Goal: Task Accomplishment & Management: Use online tool/utility

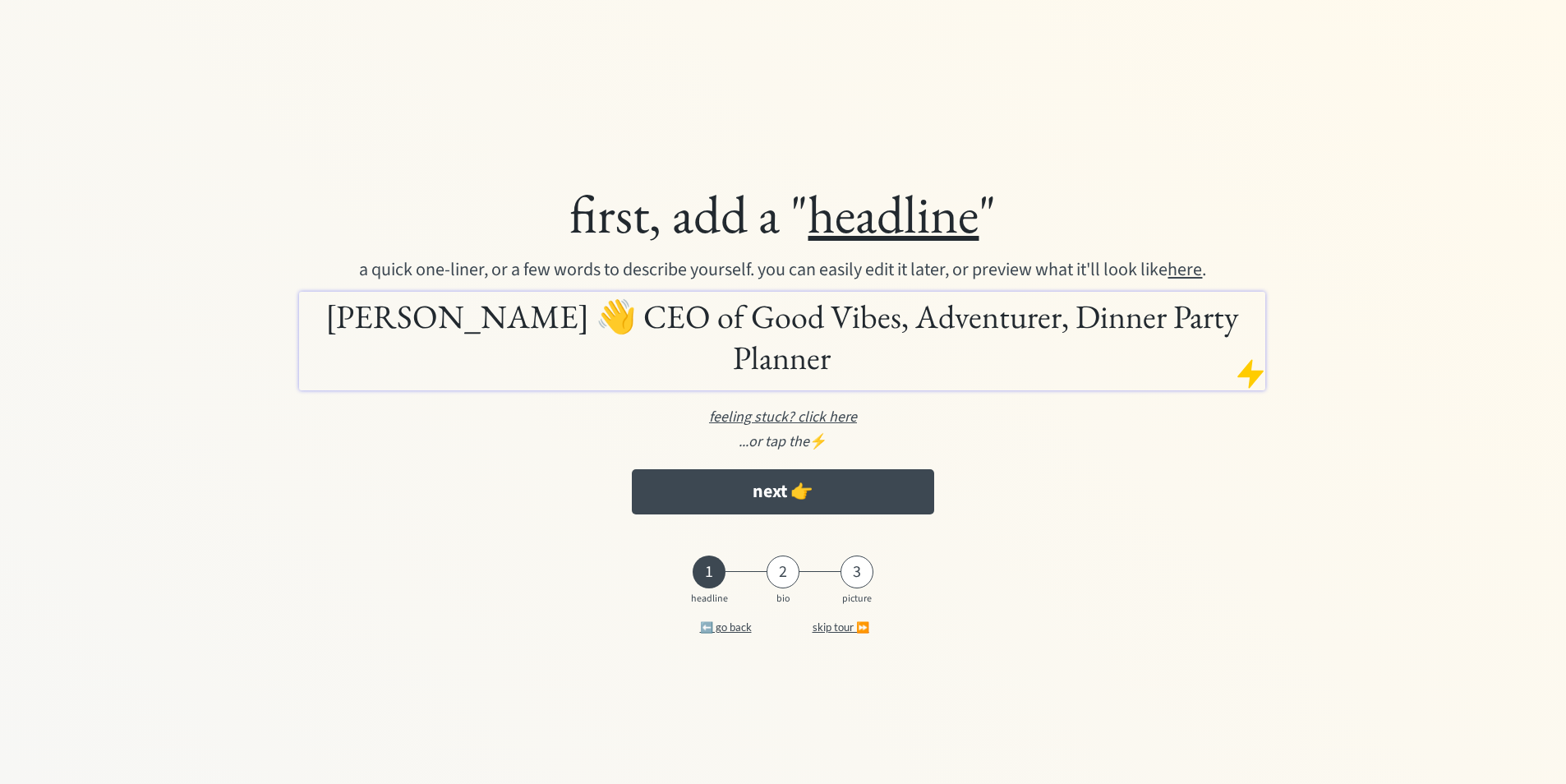
click at [574, 344] on h1 "Stephanie Ponce 👋 CEO of Good Vibes, Adventurer, Dinner Party Planner" at bounding box center [782, 337] width 958 height 83
click at [500, 334] on h1 "Stephanie Ponce 👋 CEO of Good Vibes, Adventurer, Dinner Party Planner" at bounding box center [782, 337] width 958 height 83
drag, startPoint x: 492, startPoint y: 335, endPoint x: 574, endPoint y: 341, distance: 82.2
click at [492, 335] on h1 "Stephanie Ponce 👋 CEO of Good Vibes, Adventurer, Dinner Party Planner" at bounding box center [782, 337] width 958 height 83
click at [557, 338] on h1 "Stephanie Ponce 👋 CEO of Good Vibes, Adventurer, Dinner Party Planner" at bounding box center [782, 337] width 958 height 83
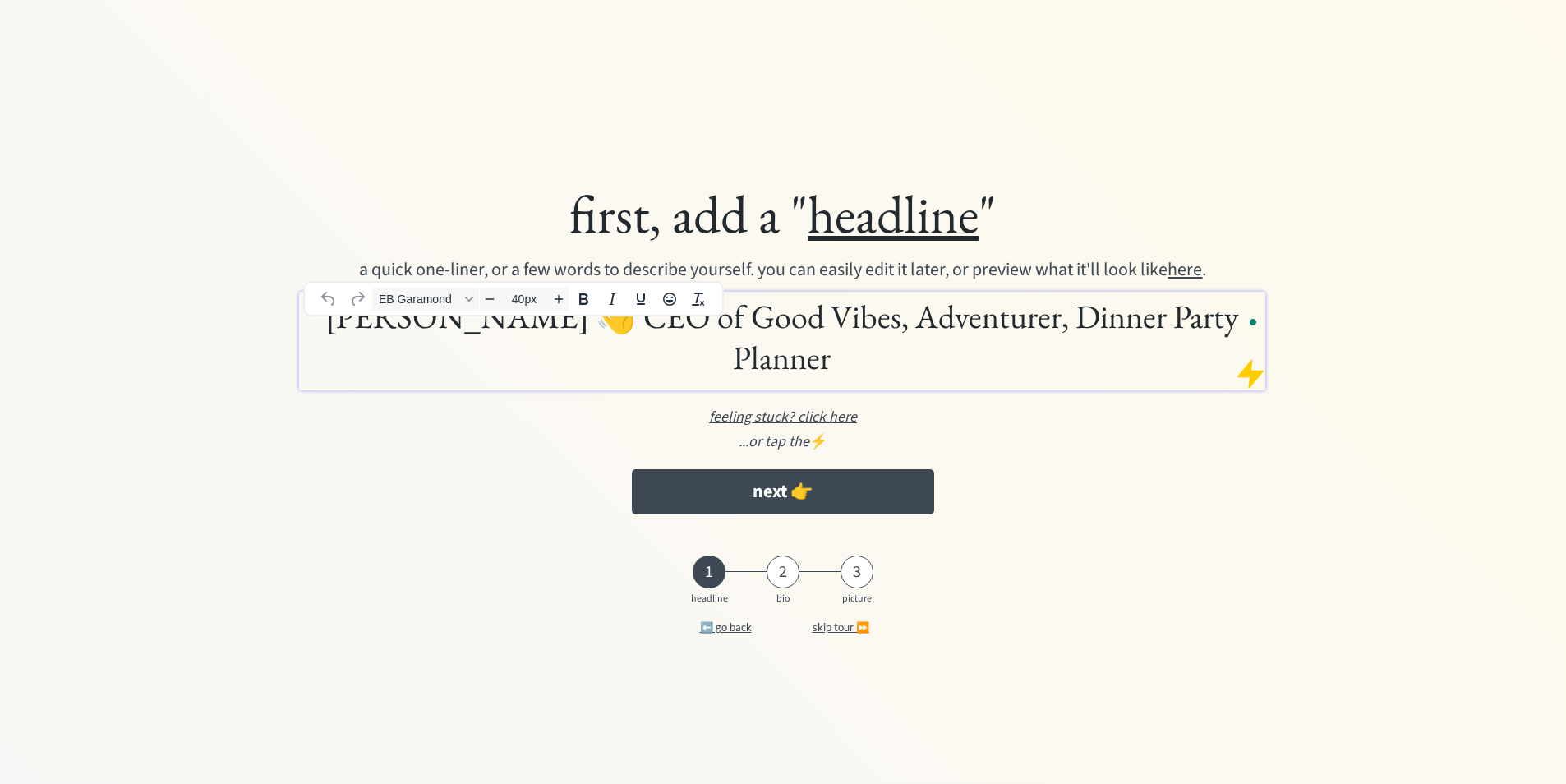
click at [1108, 233] on div "first, add a " headline "" at bounding box center [783, 214] width 1194 height 67
click at [616, 339] on h1 "Stephanie Ponce 👋 CEO of Good Vibes, Adventurer, Dinner Party Planner" at bounding box center [782, 337] width 958 height 83
drag, startPoint x: 813, startPoint y: 338, endPoint x: 672, endPoint y: 336, distance: 141.0
click at [672, 336] on h1 "Stephanie Ponce 👋 CEO of Good Vibes, Adventurer, Dinner Party Planner" at bounding box center [782, 337] width 958 height 83
click at [312, 340] on h1 "Stephanie Ponce 👋 CEO of Good Vibes, Adventurer, Dinner Party Planner" at bounding box center [782, 337] width 958 height 83
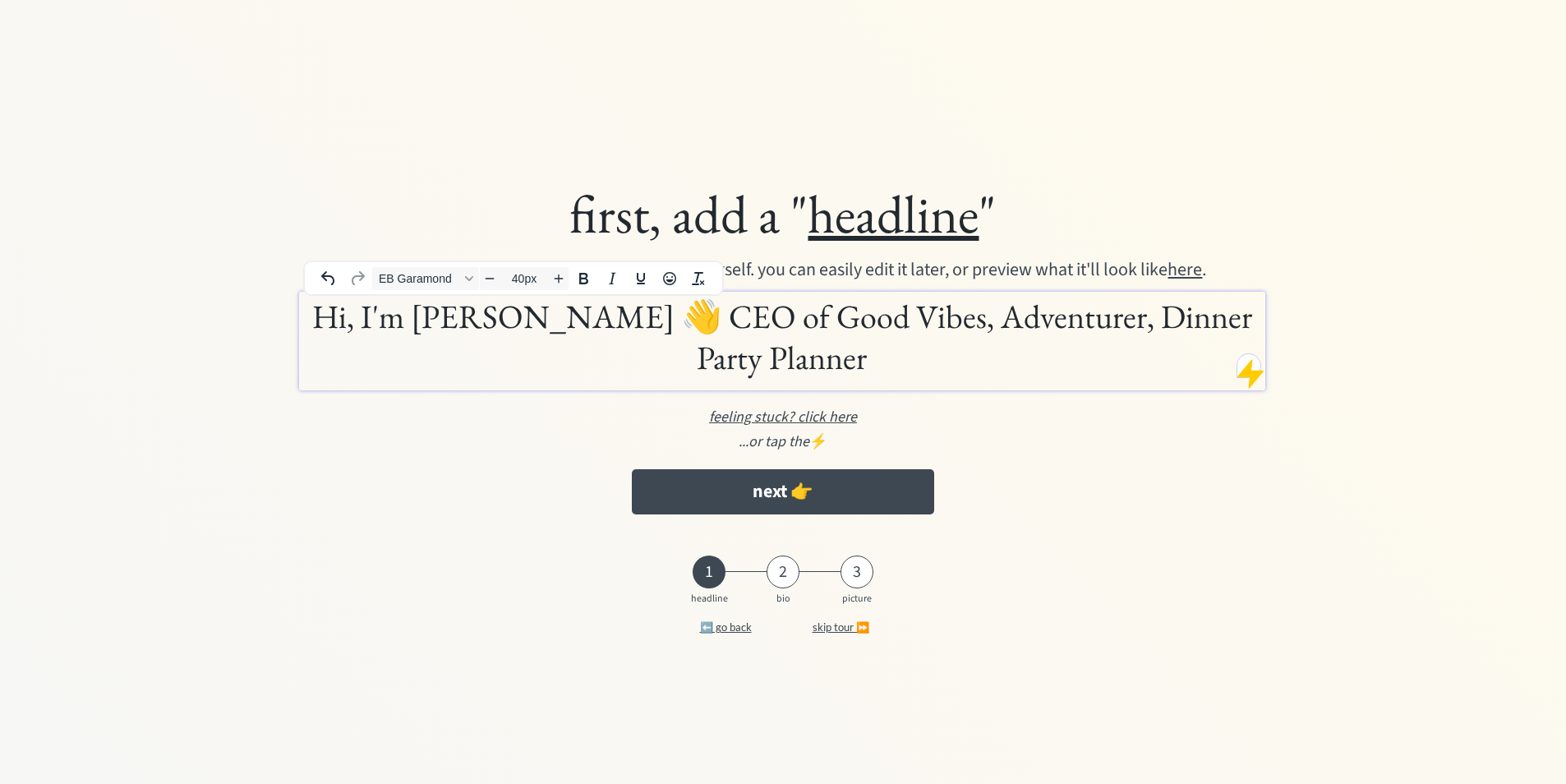
click at [839, 357] on h1 "Hi, I'm Stephanie Ponce 👋 CEO of Good Vibes, Adventurer, Dinner Party Planner" at bounding box center [782, 337] width 958 height 83
drag, startPoint x: 830, startPoint y: 355, endPoint x: 670, endPoint y: 318, distance: 164.2
click at [669, 318] on h1 "Hi, I'm Stephanie Ponce 👋 CEO of Good Vibes, Adventurer, Dinner Party Planner" at bounding box center [782, 337] width 958 height 83
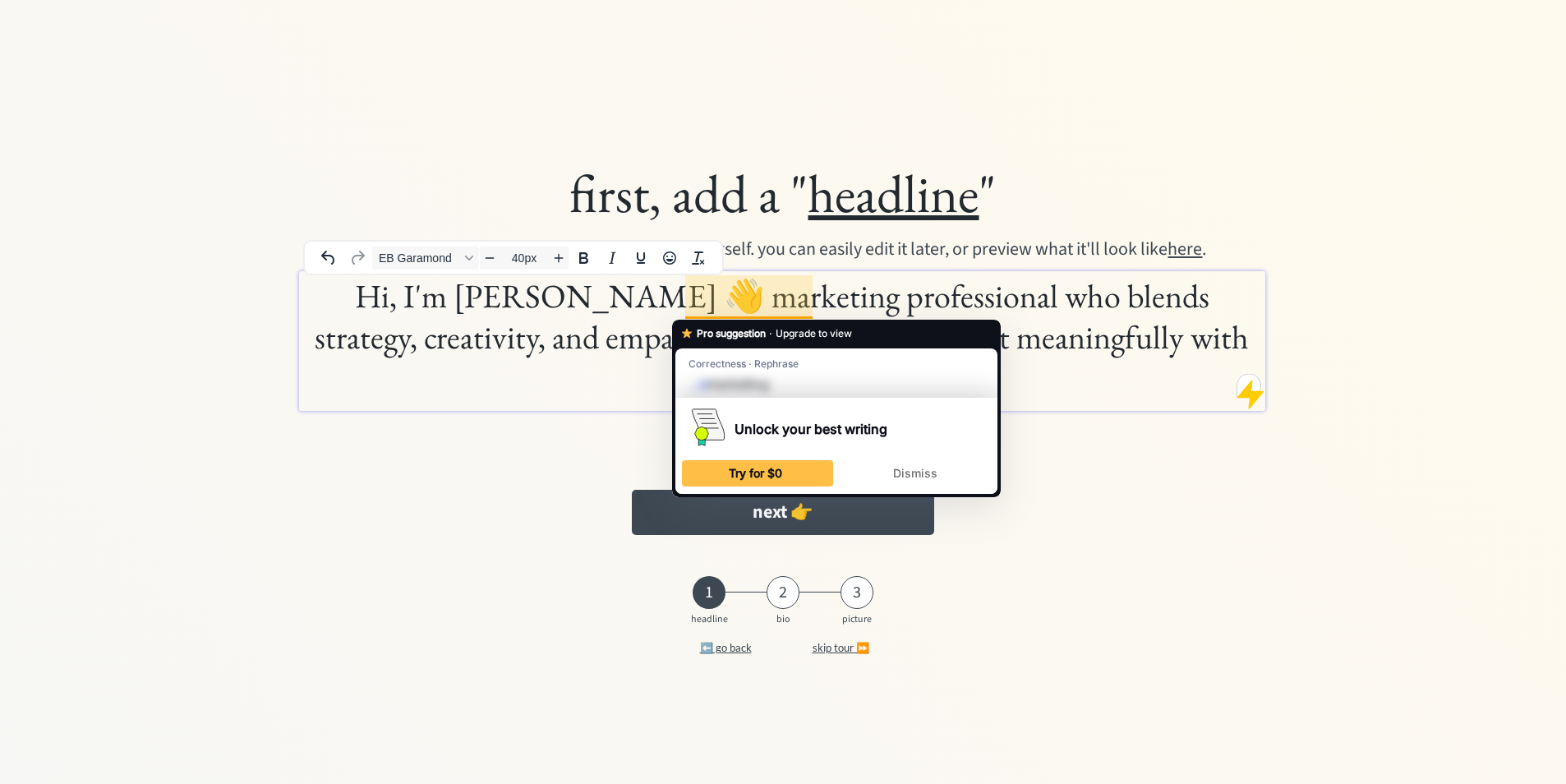
click at [691, 298] on h1 "Hi, I'm Stephanie Ponce 👋 marketing professional who blends strategy, creativit…" at bounding box center [782, 336] width 958 height 123
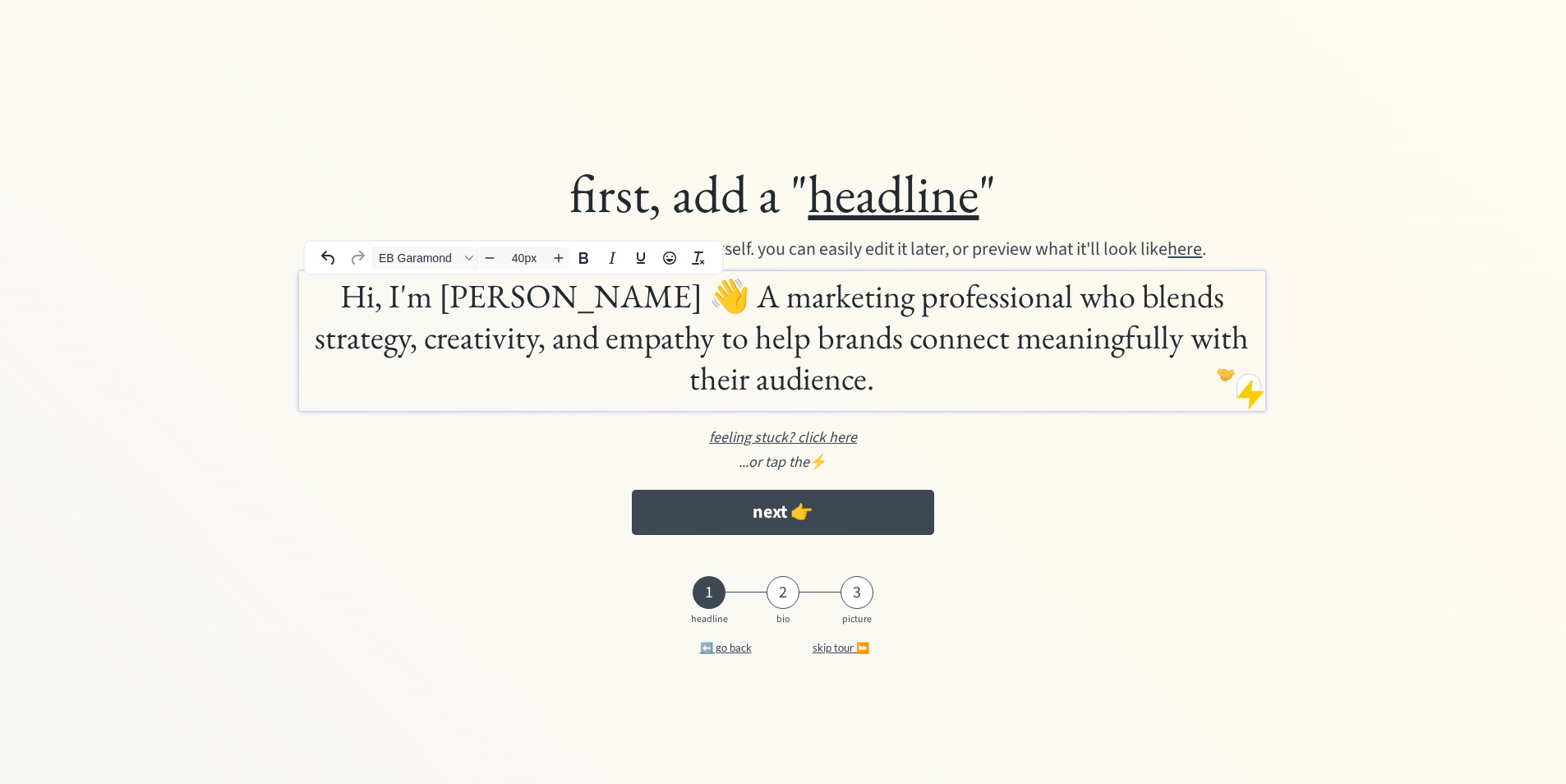
click at [660, 295] on h1 "Hi, I'm Stephanie Ponce 👋 A marketing professional who blends strategy, creativ…" at bounding box center [782, 336] width 958 height 123
click at [667, 268] on button "Emojis" at bounding box center [670, 258] width 28 height 23
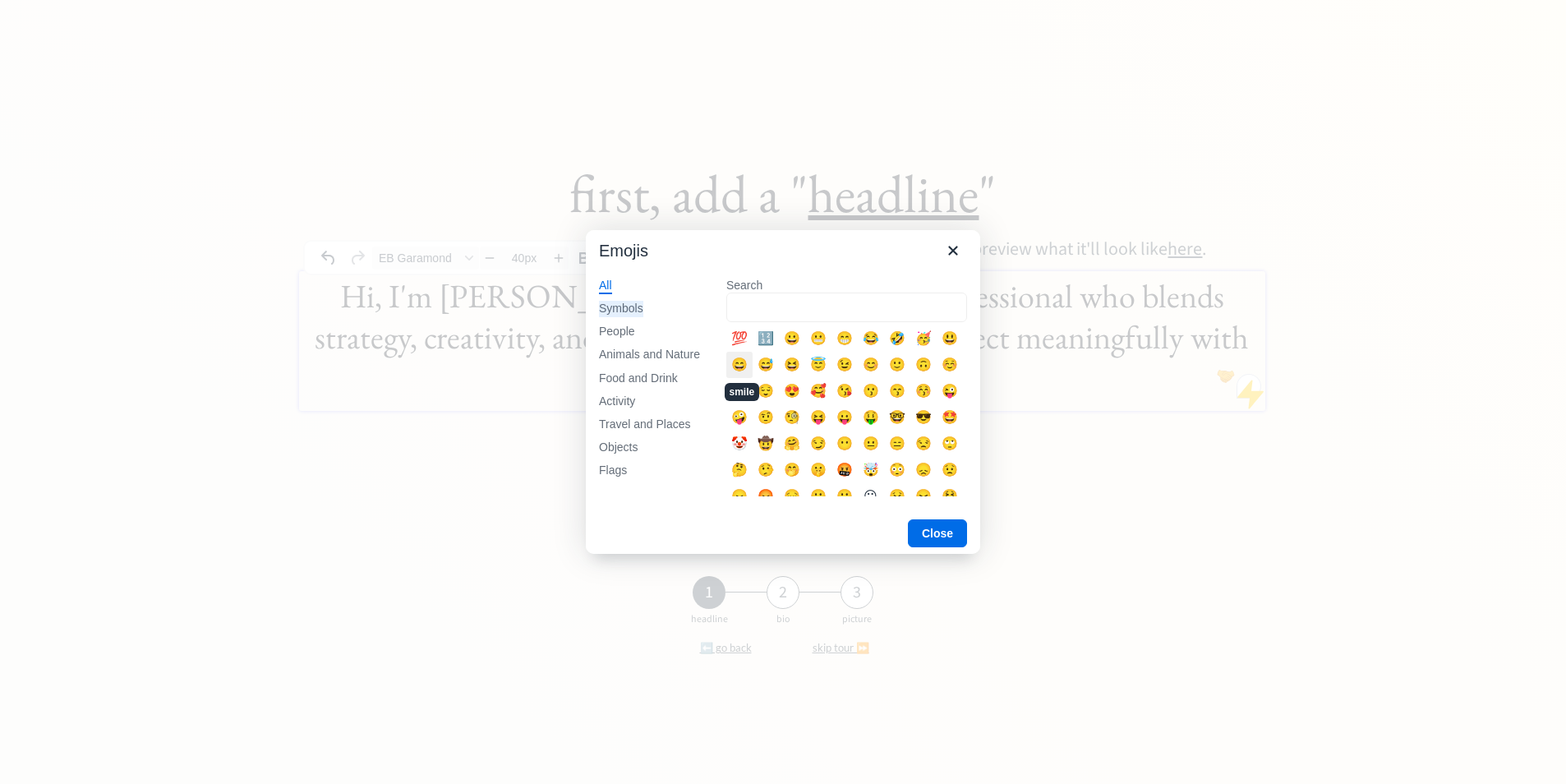
click at [622, 316] on div "Symbols" at bounding box center [620, 309] width 44 height 17
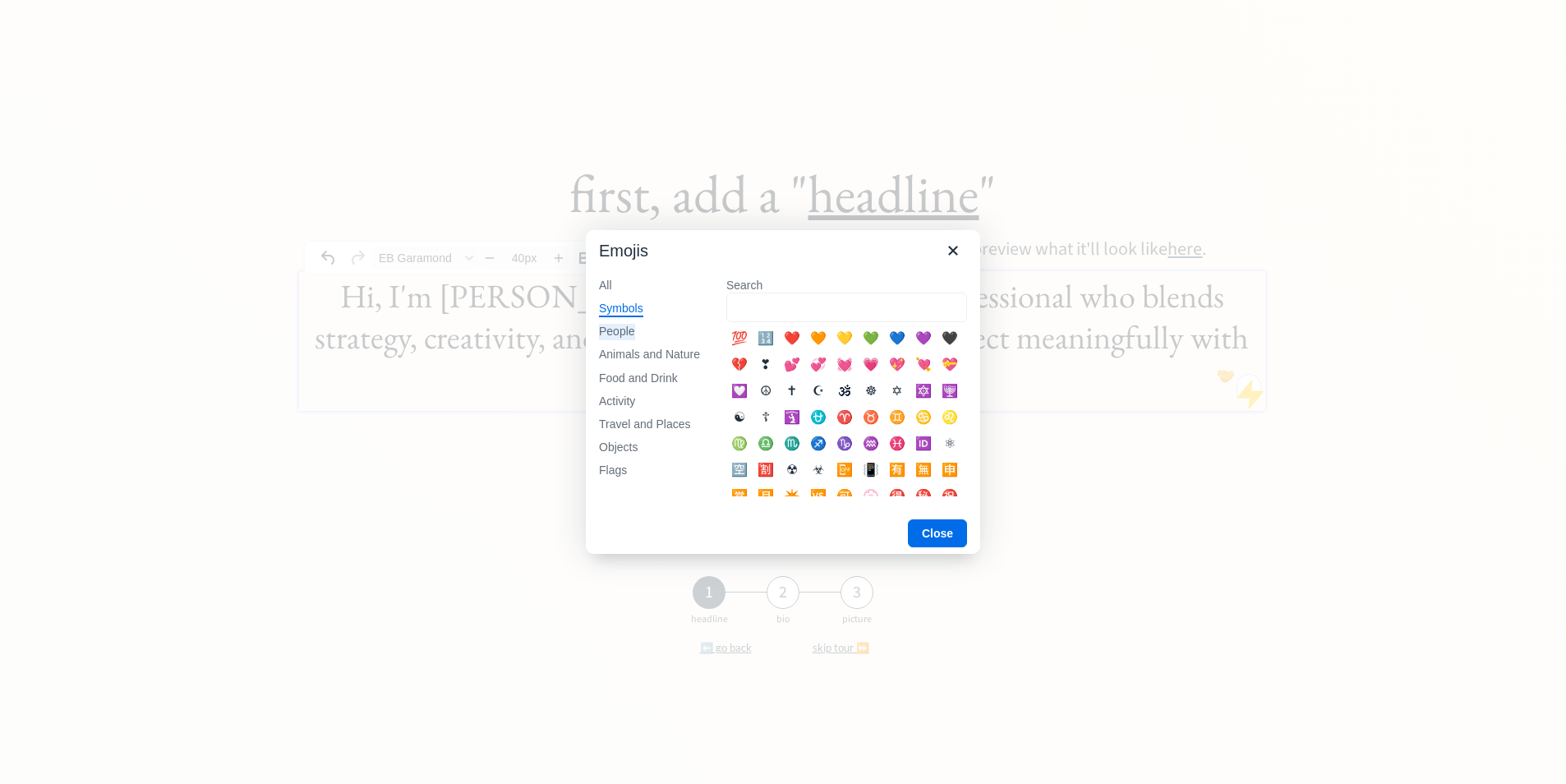
click at [618, 335] on div "People" at bounding box center [616, 332] width 37 height 17
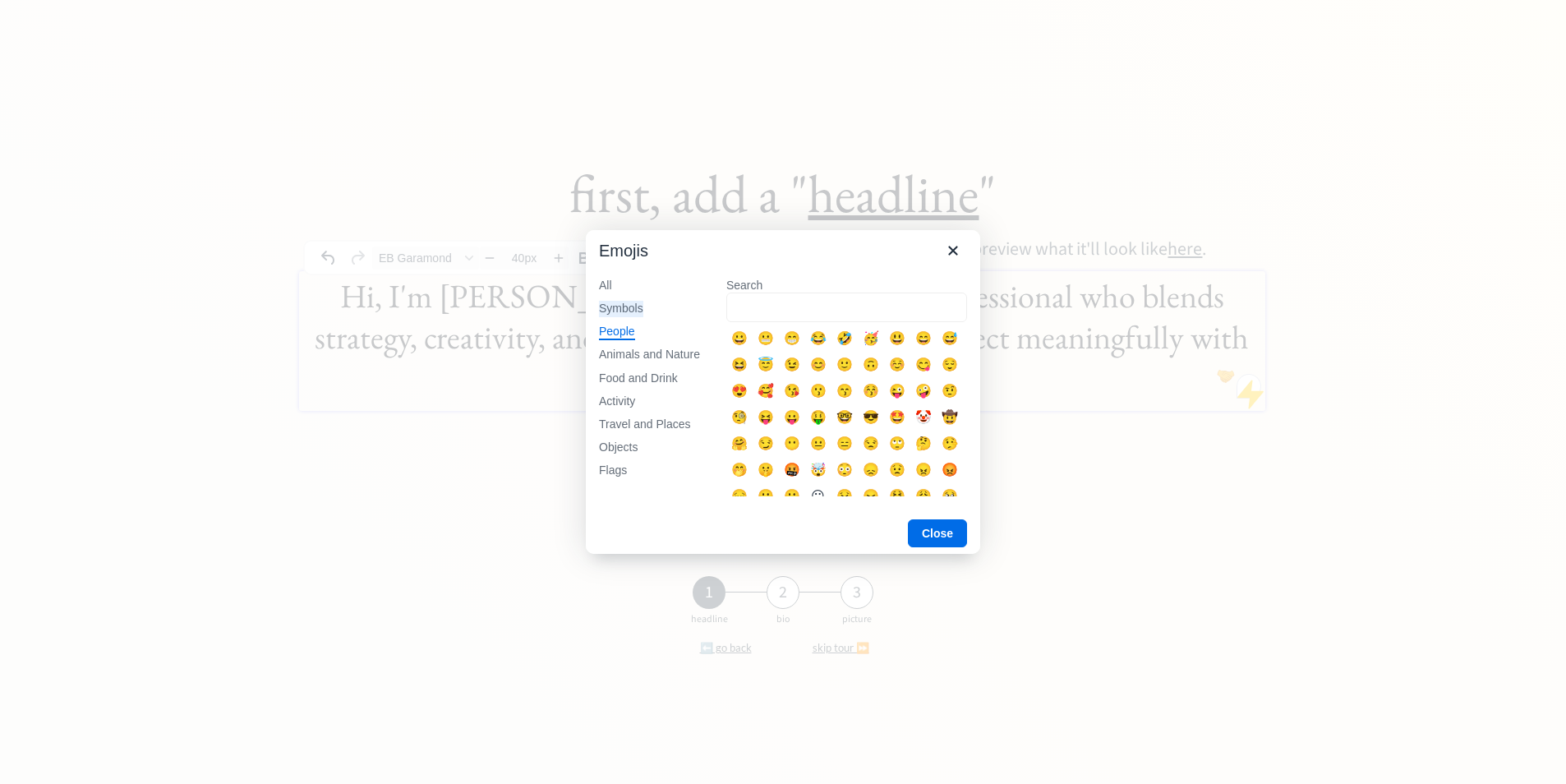
click at [614, 316] on div "Symbols" at bounding box center [620, 309] width 44 height 17
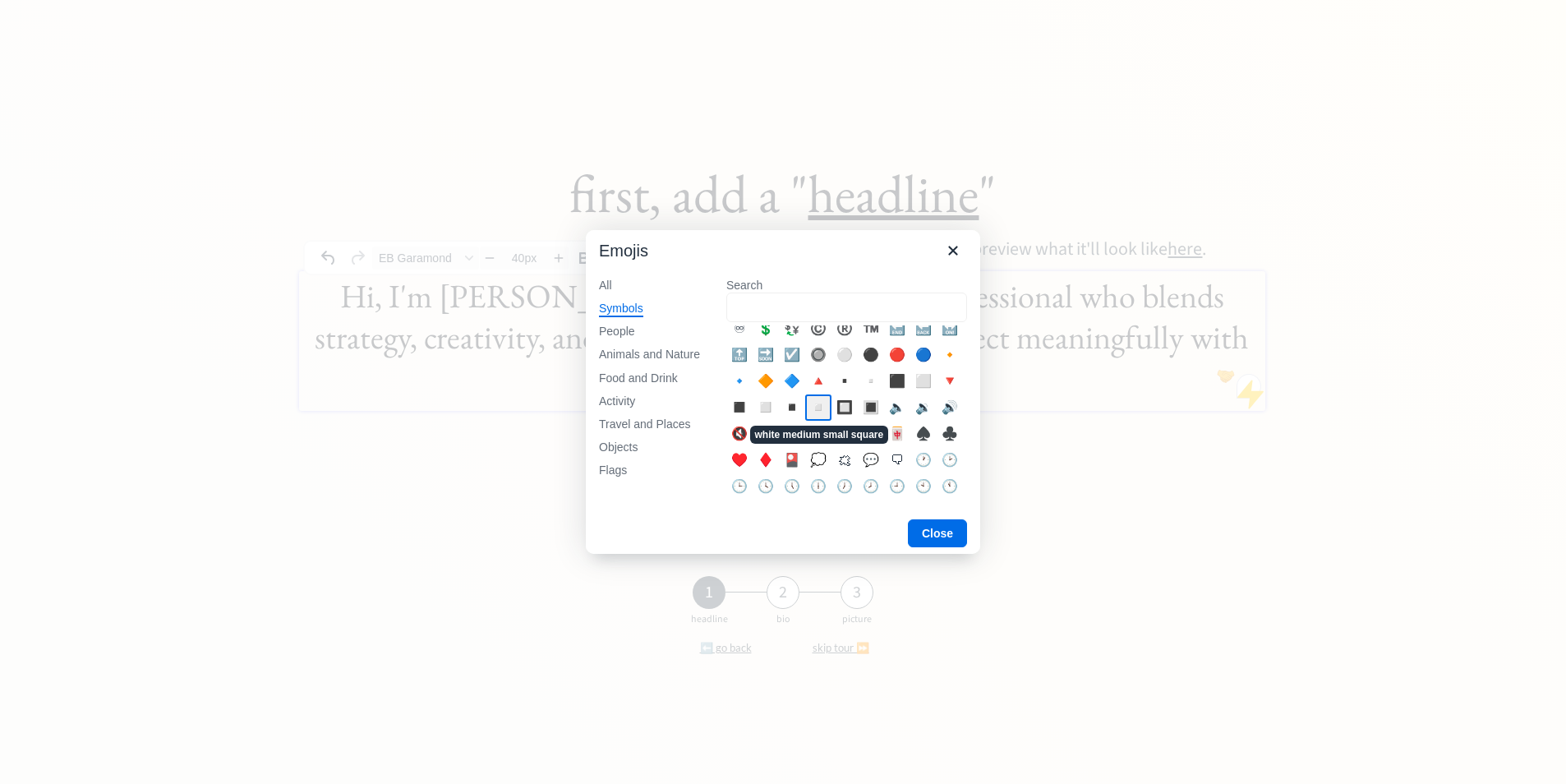
scroll to position [644, 0]
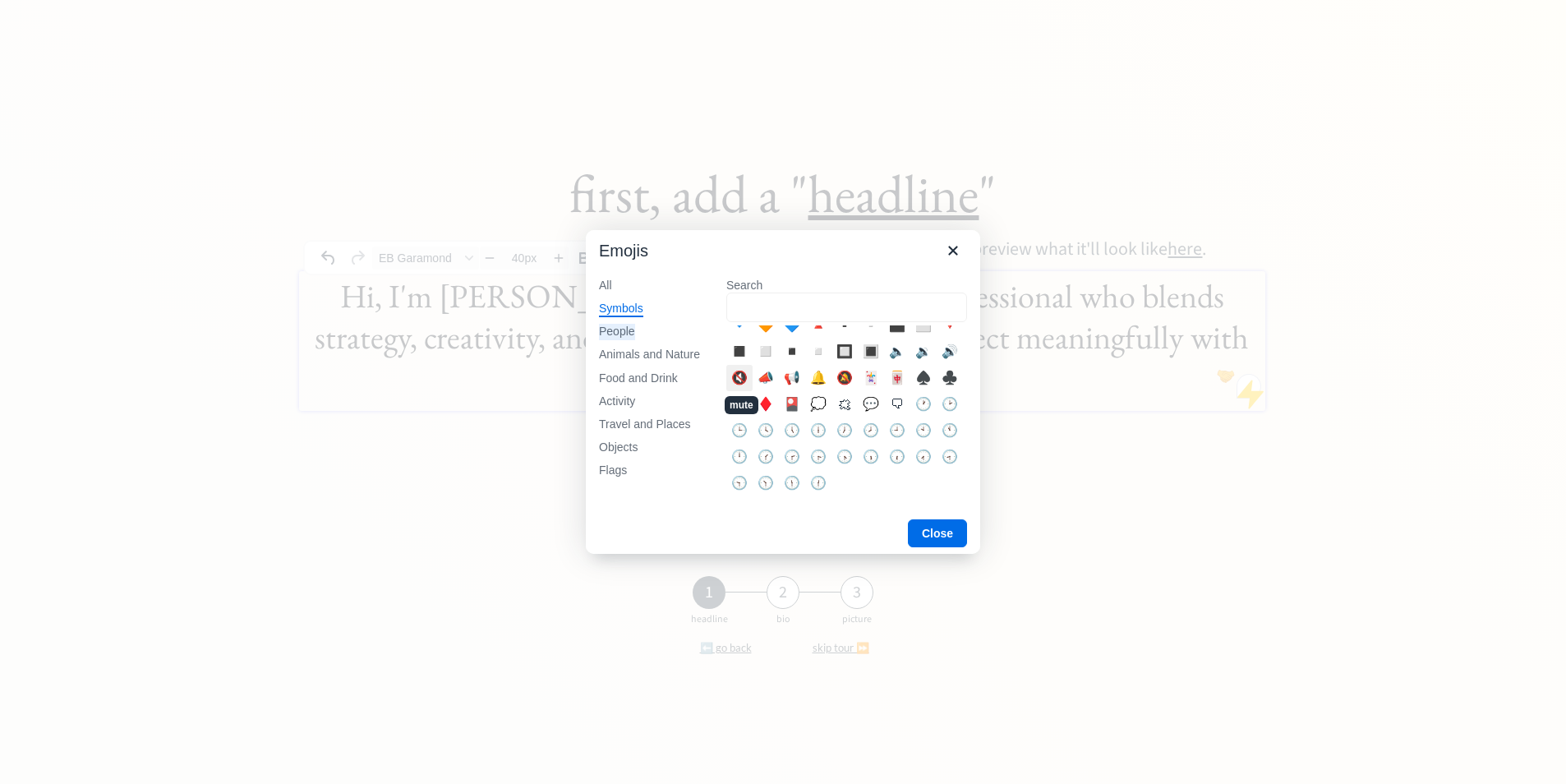
click at [618, 334] on div "People" at bounding box center [616, 332] width 37 height 17
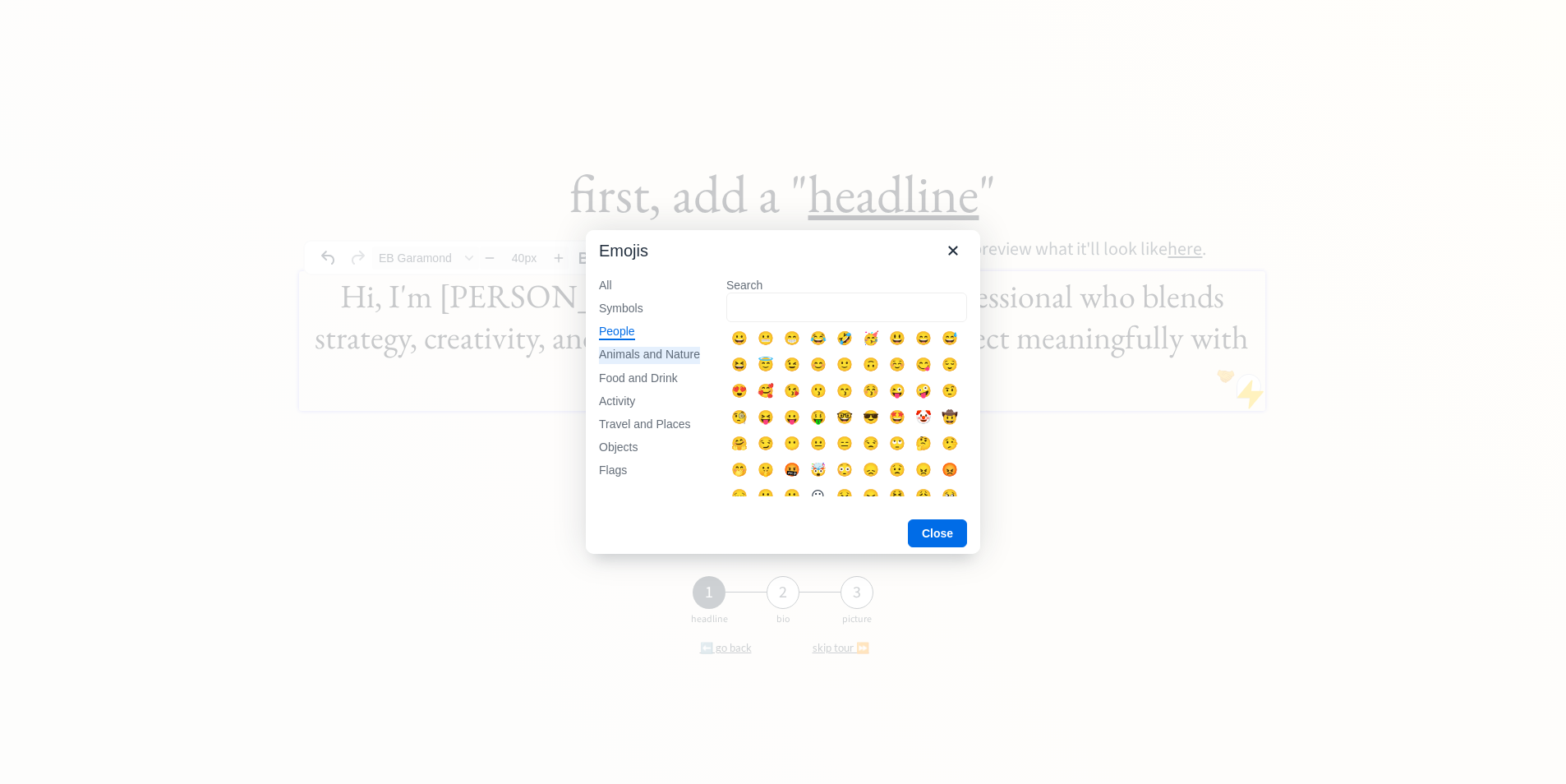
click at [619, 349] on div "Animals and Nature" at bounding box center [649, 355] width 101 height 17
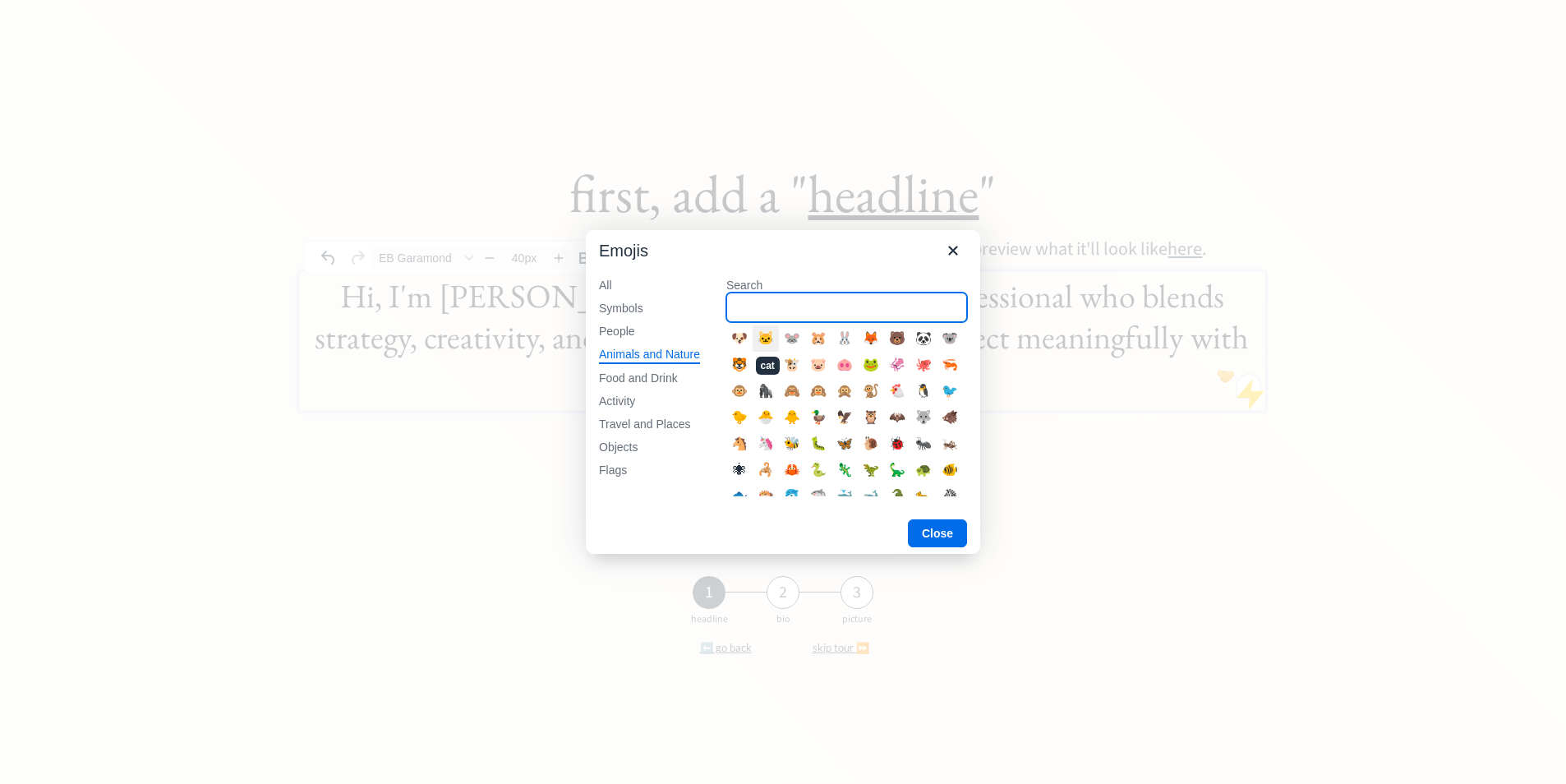
click at [778, 305] on input "Search" at bounding box center [846, 308] width 241 height 30
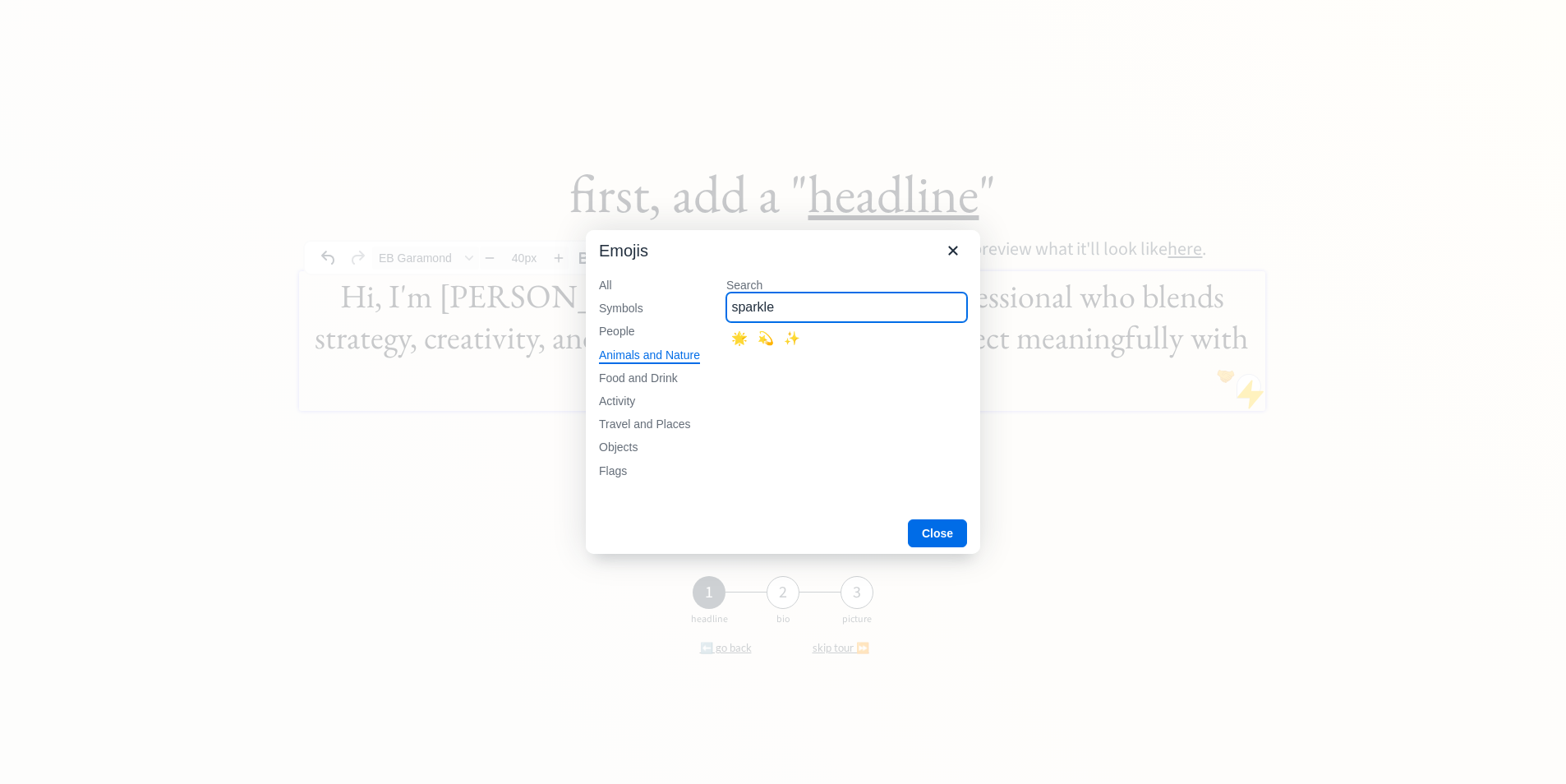
type input "sparkle"
click at [788, 340] on div "✨" at bounding box center [792, 339] width 26 height 26
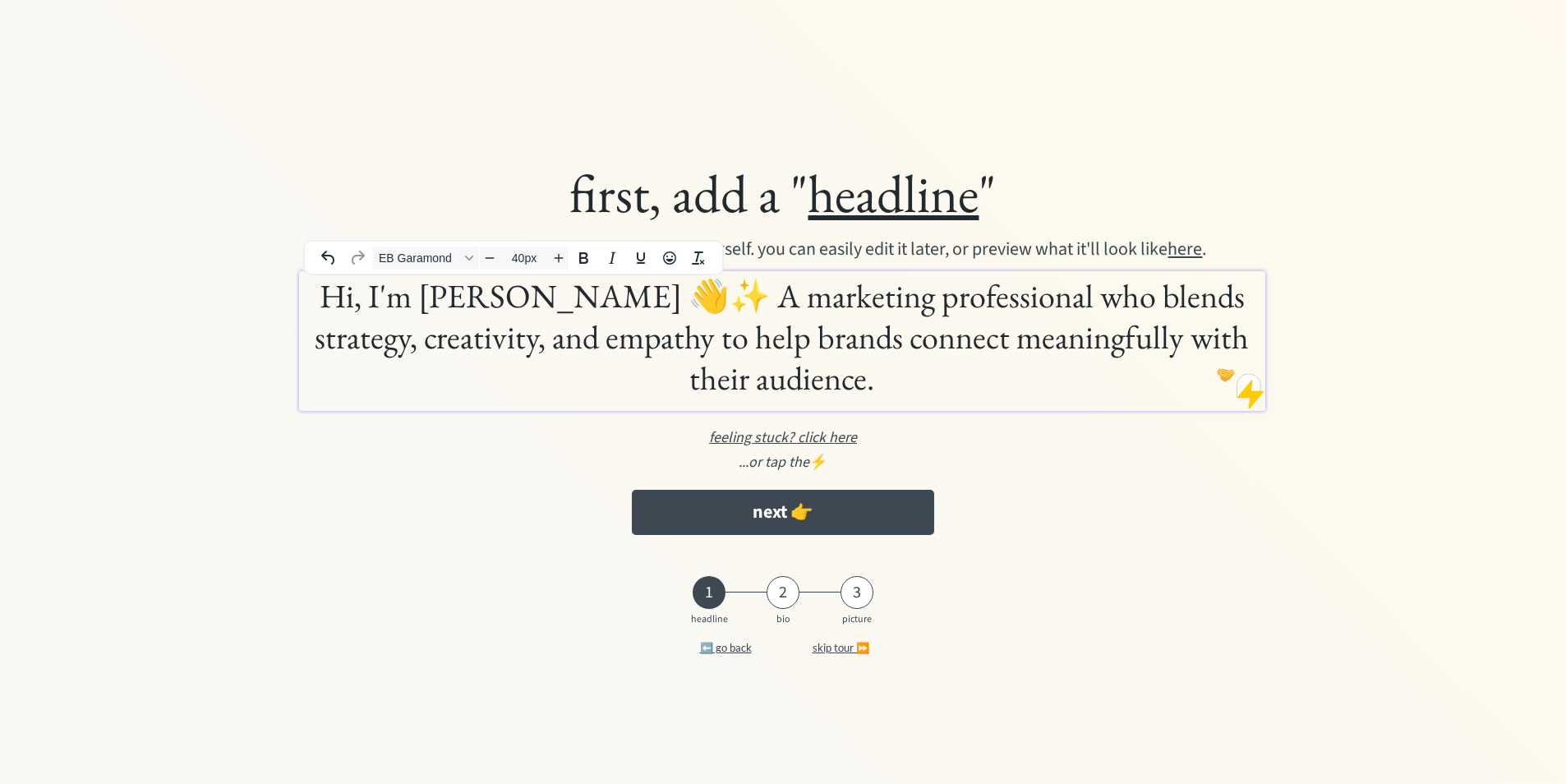
click at [647, 300] on h1 "Hi, I'm Stephanie Ponce 👋✨ A marketing professional who blends strategy, creati…" at bounding box center [782, 336] width 958 height 123
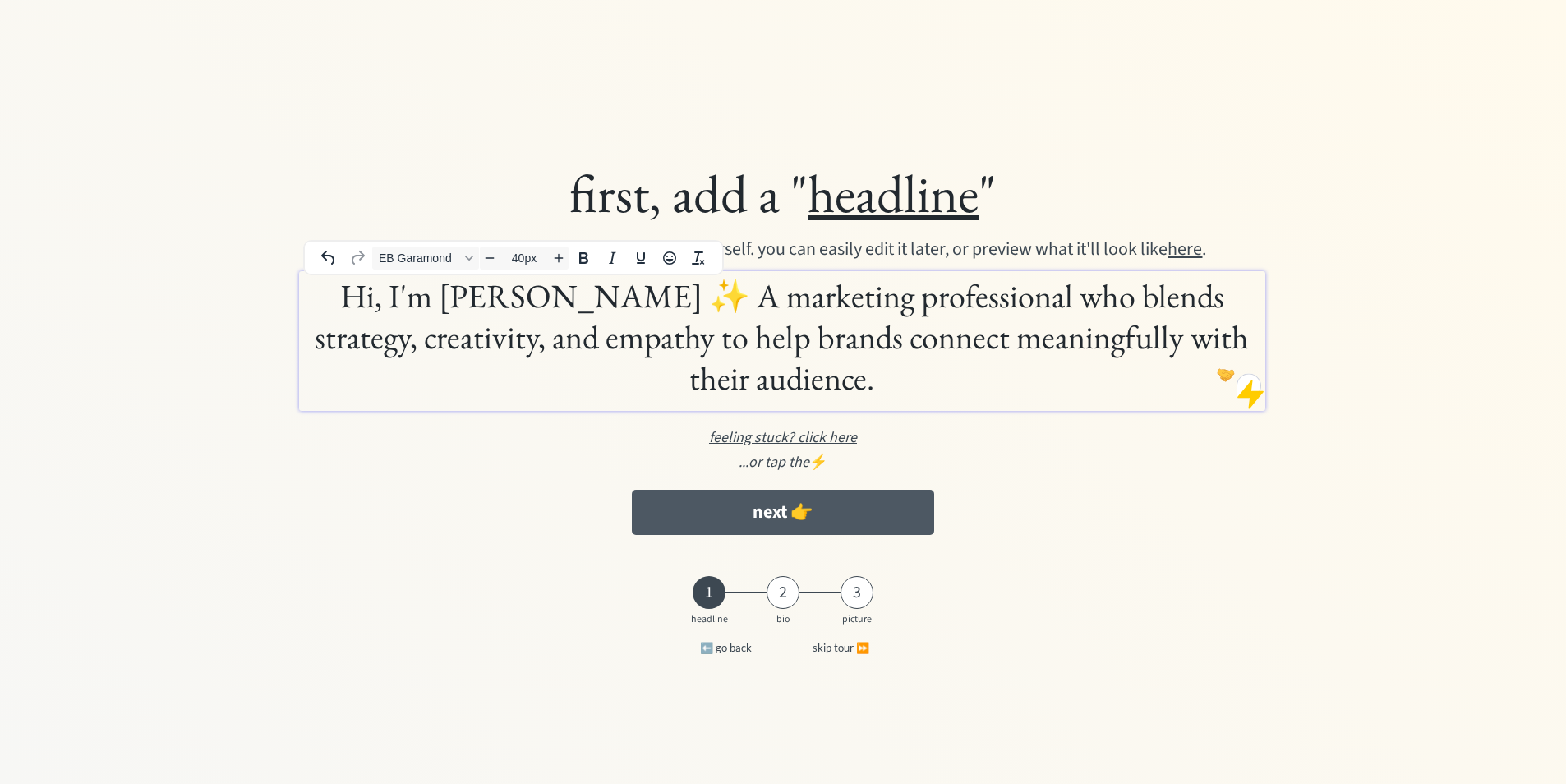
click at [817, 520] on button "next 👉" at bounding box center [783, 512] width 302 height 45
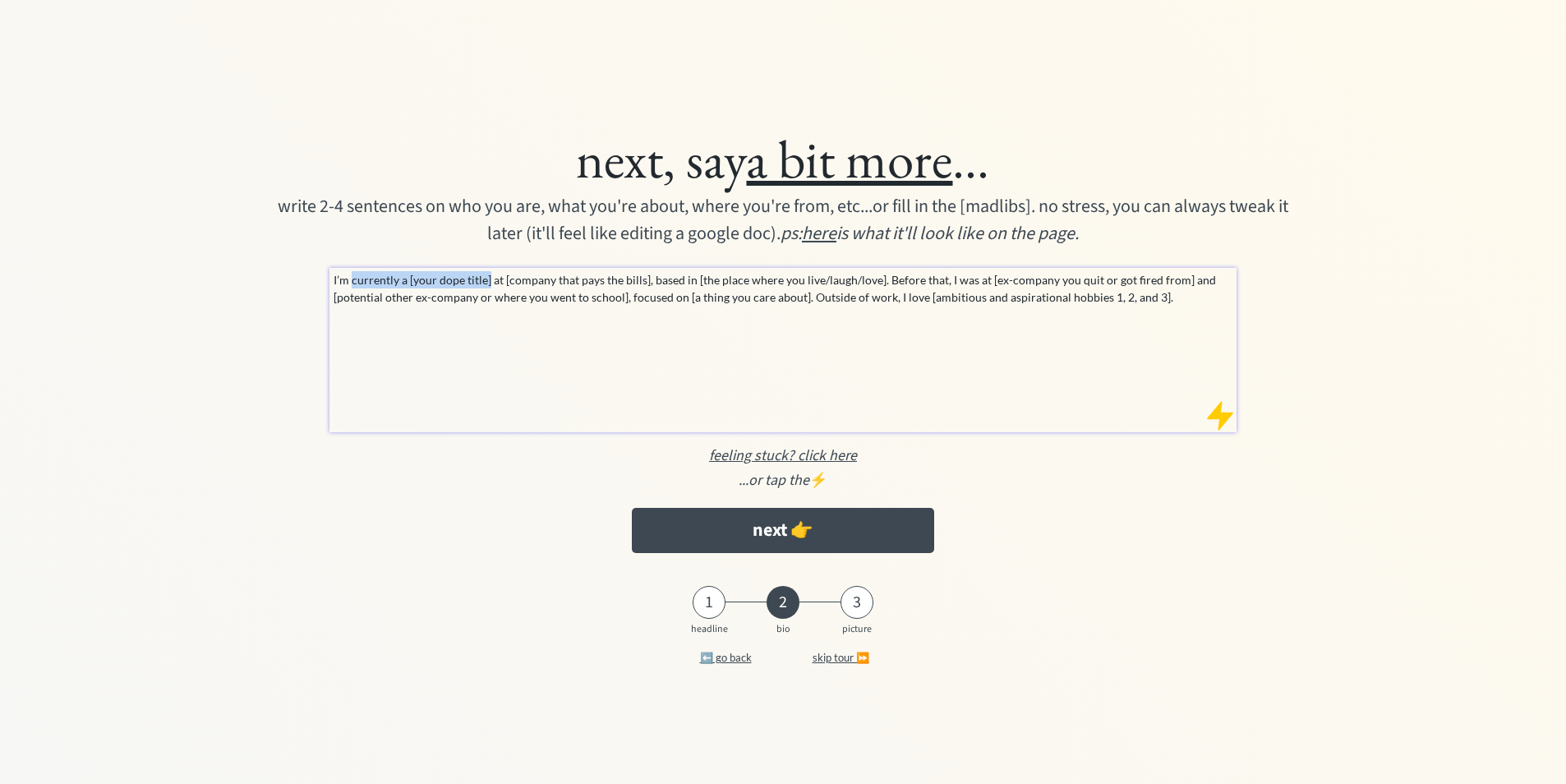
drag, startPoint x: 487, startPoint y: 281, endPoint x: 353, endPoint y: 279, distance: 134.0
click at [353, 279] on p "I’m currently a [your dope title] at [company that pays the bills], based in [t…" at bounding box center [784, 288] width 901 height 35
click at [432, 321] on div "I’m currently a [your dope title] at [company that pays the bills], based in [t…" at bounding box center [783, 350] width 908 height 164
click at [471, 287] on p "I’m currently a [your dope title] at [company that pays the bills], based in [t…" at bounding box center [784, 288] width 901 height 35
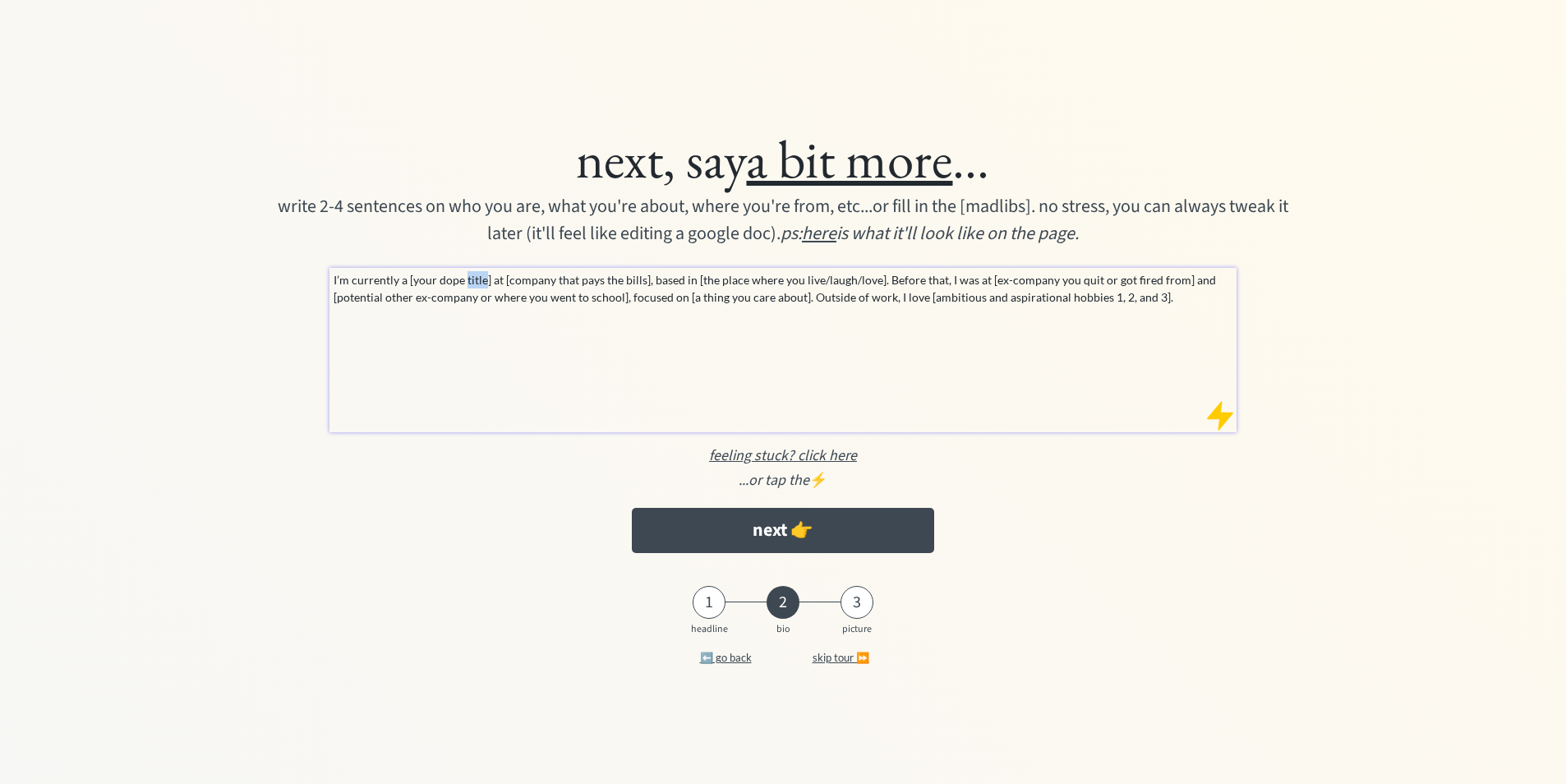
click at [471, 287] on p "I’m currently a [your dope title] at [company that pays the bills], based in [t…" at bounding box center [784, 288] width 901 height 35
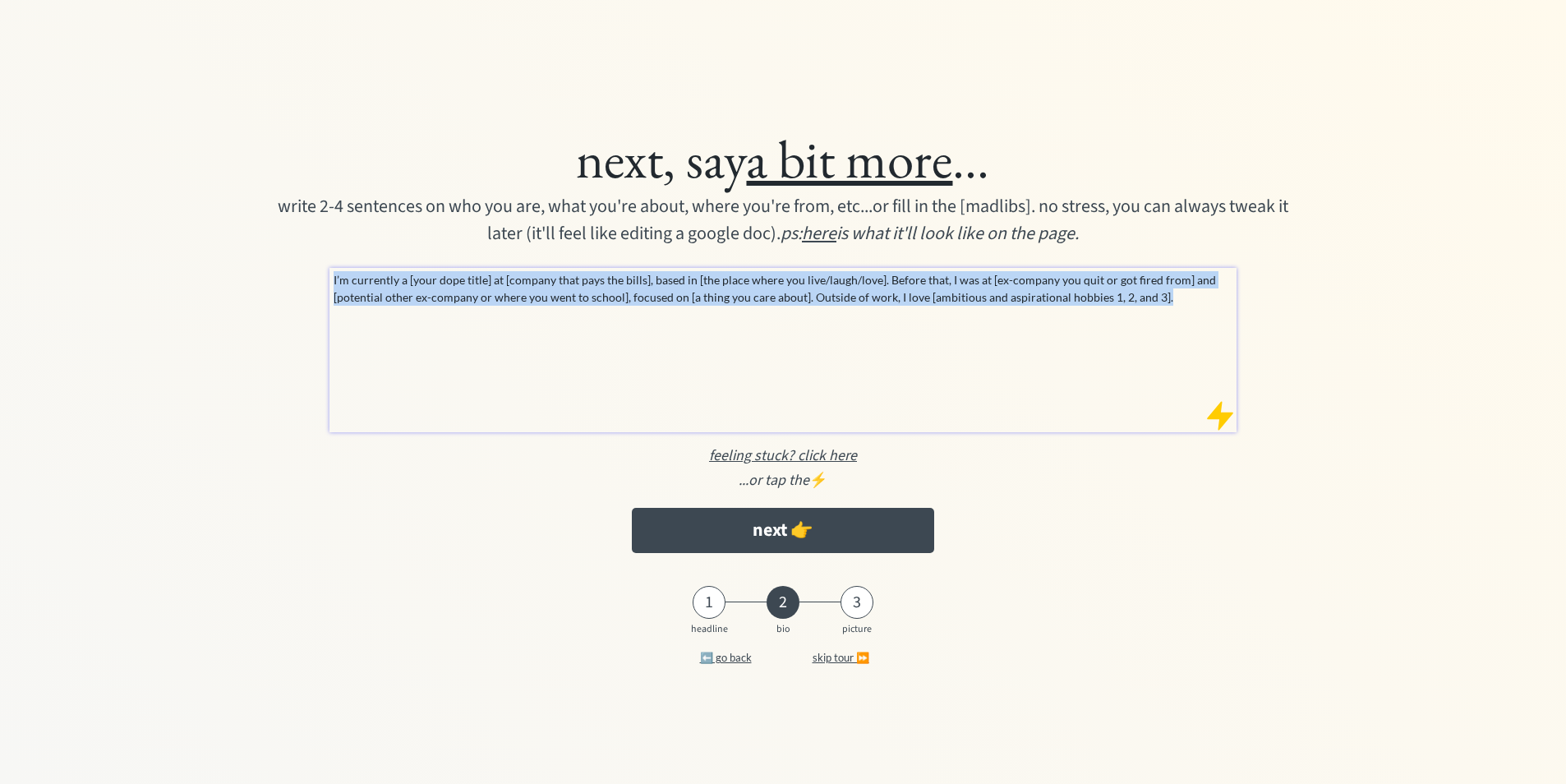
click at [460, 284] on p "I’m currently a [your dope title] at [company that pays the bills], based in [t…" at bounding box center [784, 288] width 901 height 35
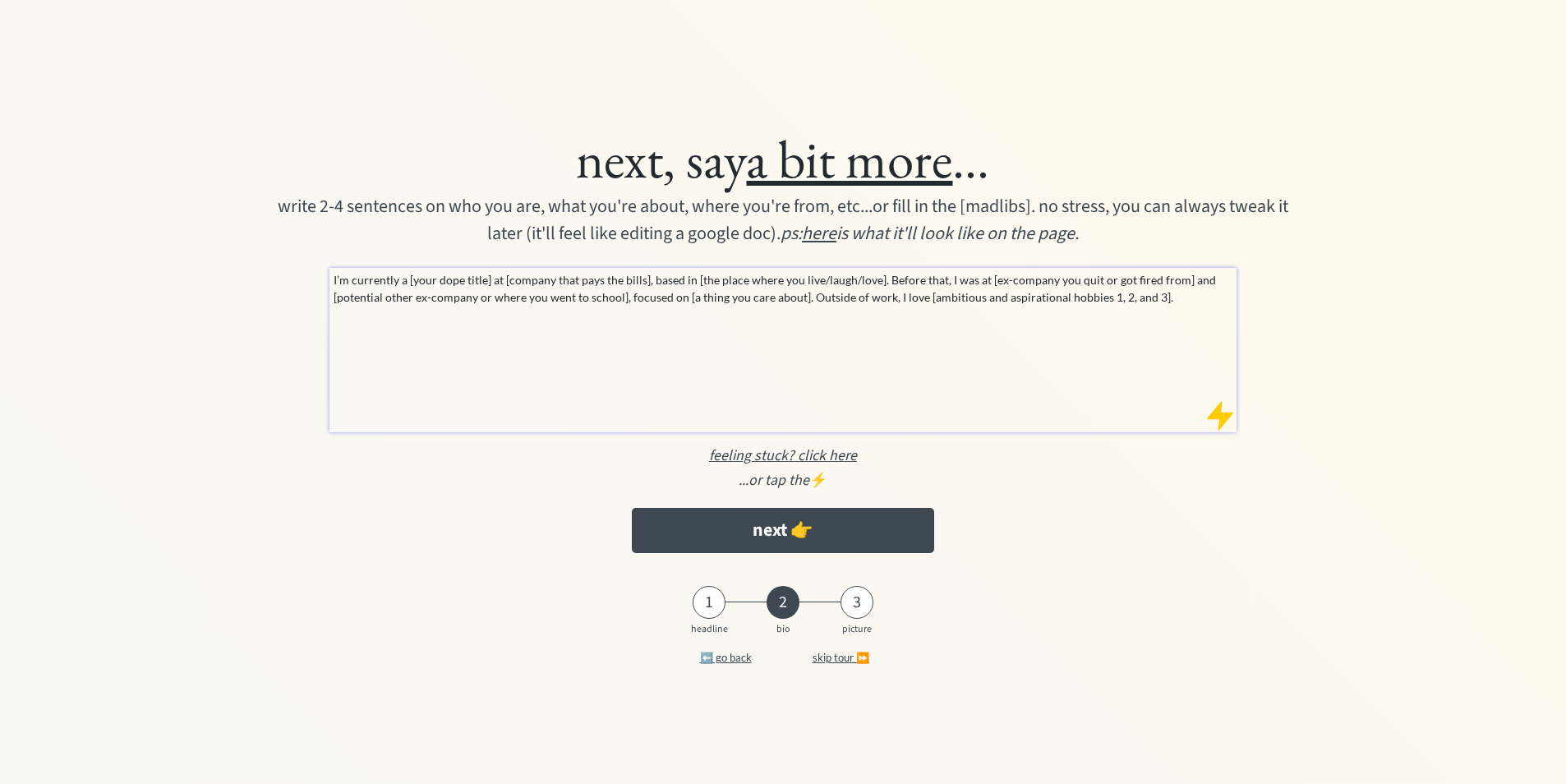
click at [485, 283] on p "I’m currently a [your dope title] at [company that pays the bills], based in [t…" at bounding box center [784, 288] width 901 height 35
click at [592, 299] on p "I’m currently a [your dope title] at [company that pays the bills], based in [t…" at bounding box center [784, 288] width 901 height 35
click at [648, 324] on div "I’m currently a [your dope title] at [company that pays the bills], based in [t…" at bounding box center [783, 350] width 908 height 164
click at [591, 301] on p "I’m currently a [your dope title] at [company that pays the bills], based in [t…" at bounding box center [784, 288] width 901 height 35
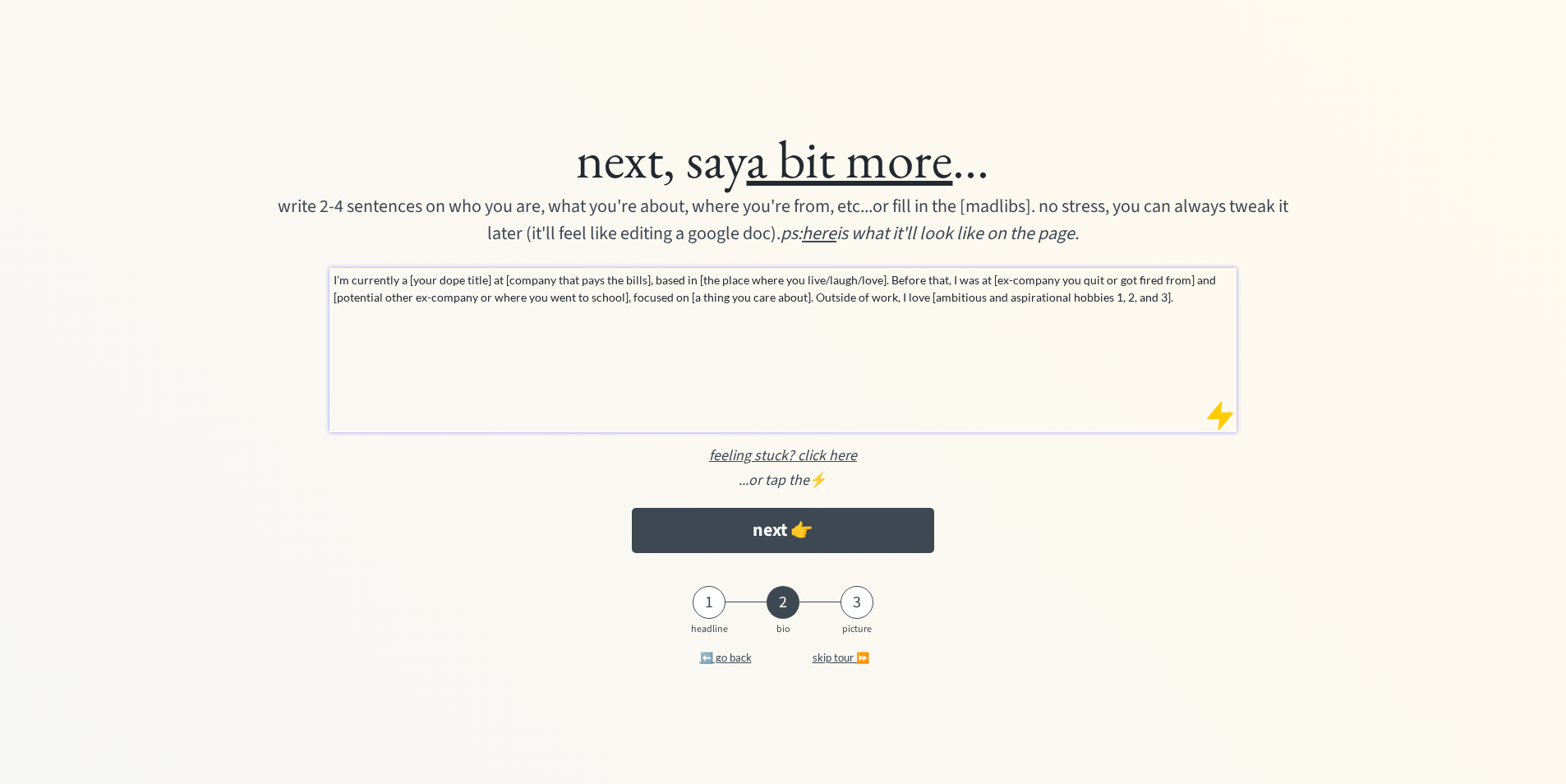
click at [846, 293] on p "I’m currently a [your dope title] at [company that pays the bills], based in [t…" at bounding box center [784, 288] width 901 height 35
click at [849, 298] on p "I’m currently a [your dope title] at [company that pays the bills], based in [t…" at bounding box center [784, 288] width 901 height 35
click at [871, 302] on p "I’m currently a [your dope title] at [company that pays the bills], based in [t…" at bounding box center [784, 288] width 901 height 35
click at [1157, 301] on p "I’m currently a [your dope title] at [company that pays the bills], based in [t…" at bounding box center [784, 288] width 901 height 35
click at [1227, 415] on div at bounding box center [1220, 415] width 33 height 33
